Goal: Task Accomplishment & Management: Manage account settings

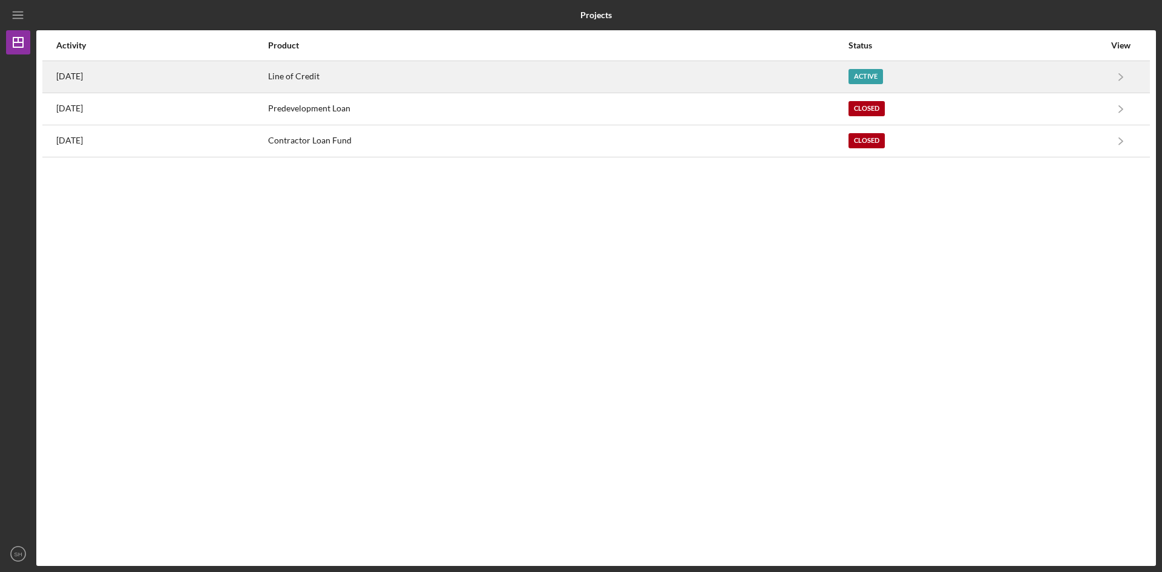
click at [364, 74] on div "Line of Credit" at bounding box center [558, 77] width 580 height 30
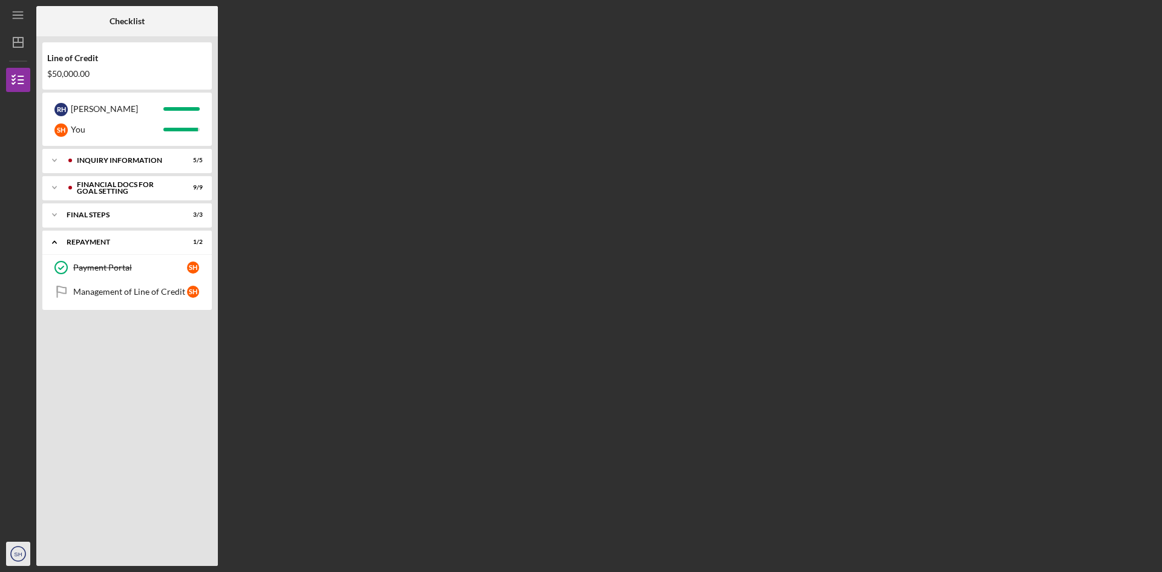
click at [19, 556] on text "SH" at bounding box center [18, 554] width 8 height 7
click at [123, 292] on div "Management of Line of Credit" at bounding box center [130, 292] width 114 height 10
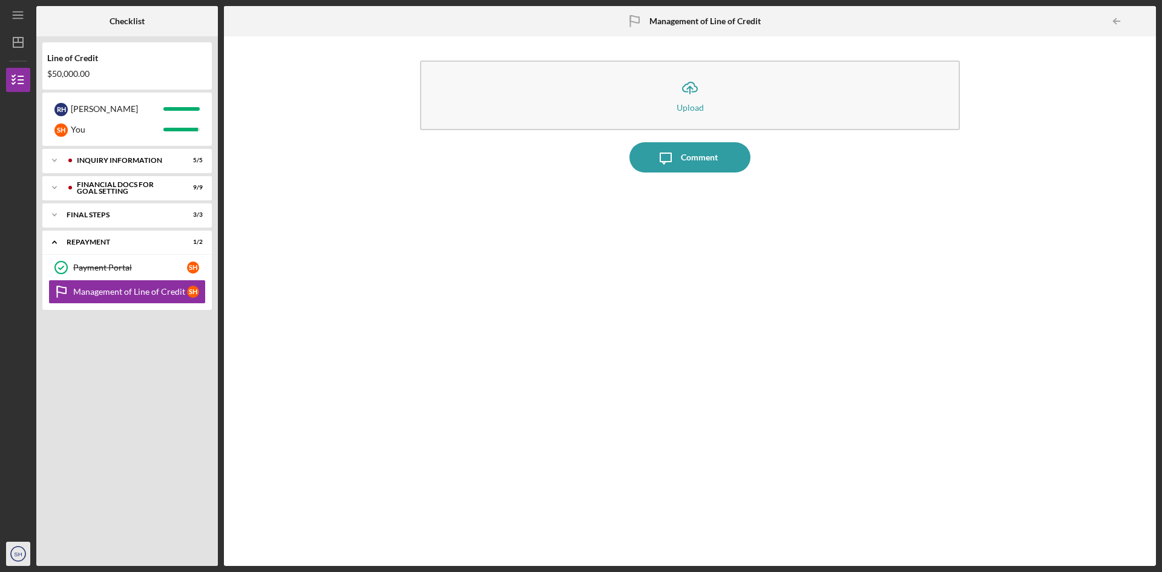
click at [18, 553] on text "SH" at bounding box center [18, 554] width 8 height 7
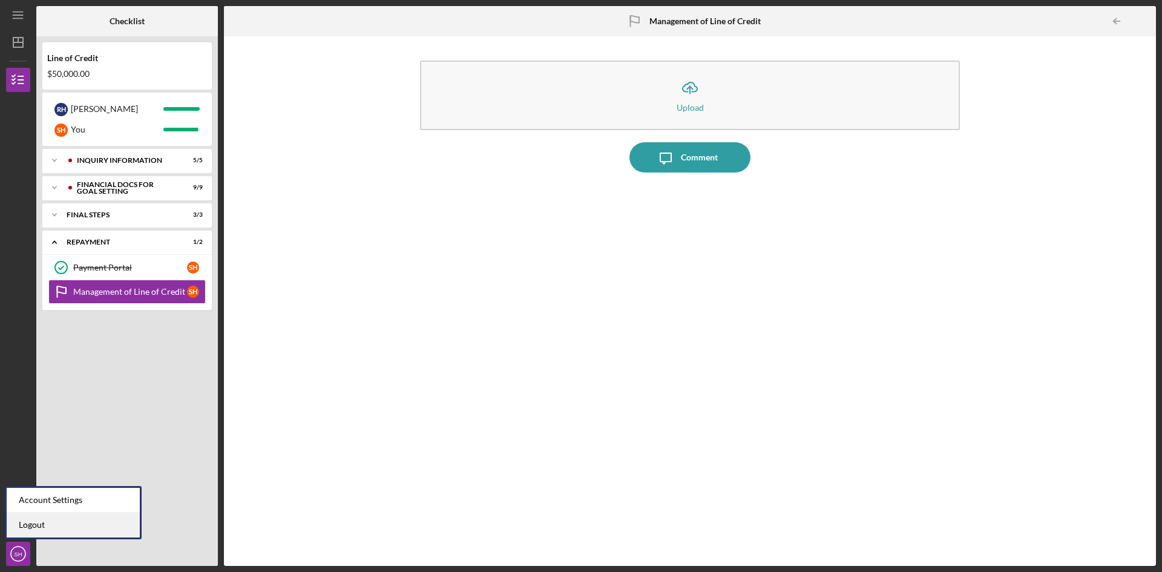
click at [21, 525] on link "Logout" at bounding box center [73, 525] width 133 height 25
